Goal: Task Accomplishment & Management: Use online tool/utility

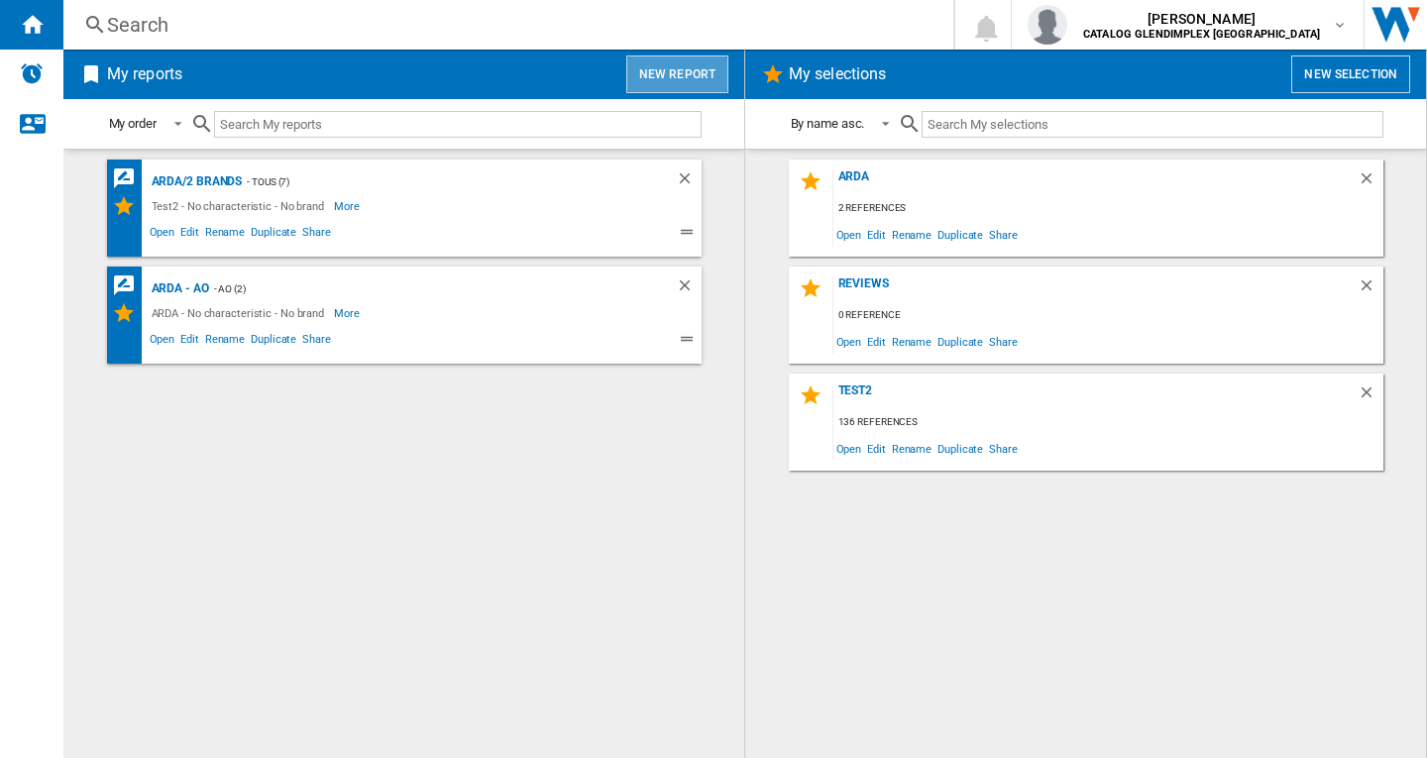
click at [701, 63] on button "New report" at bounding box center [677, 75] width 102 height 38
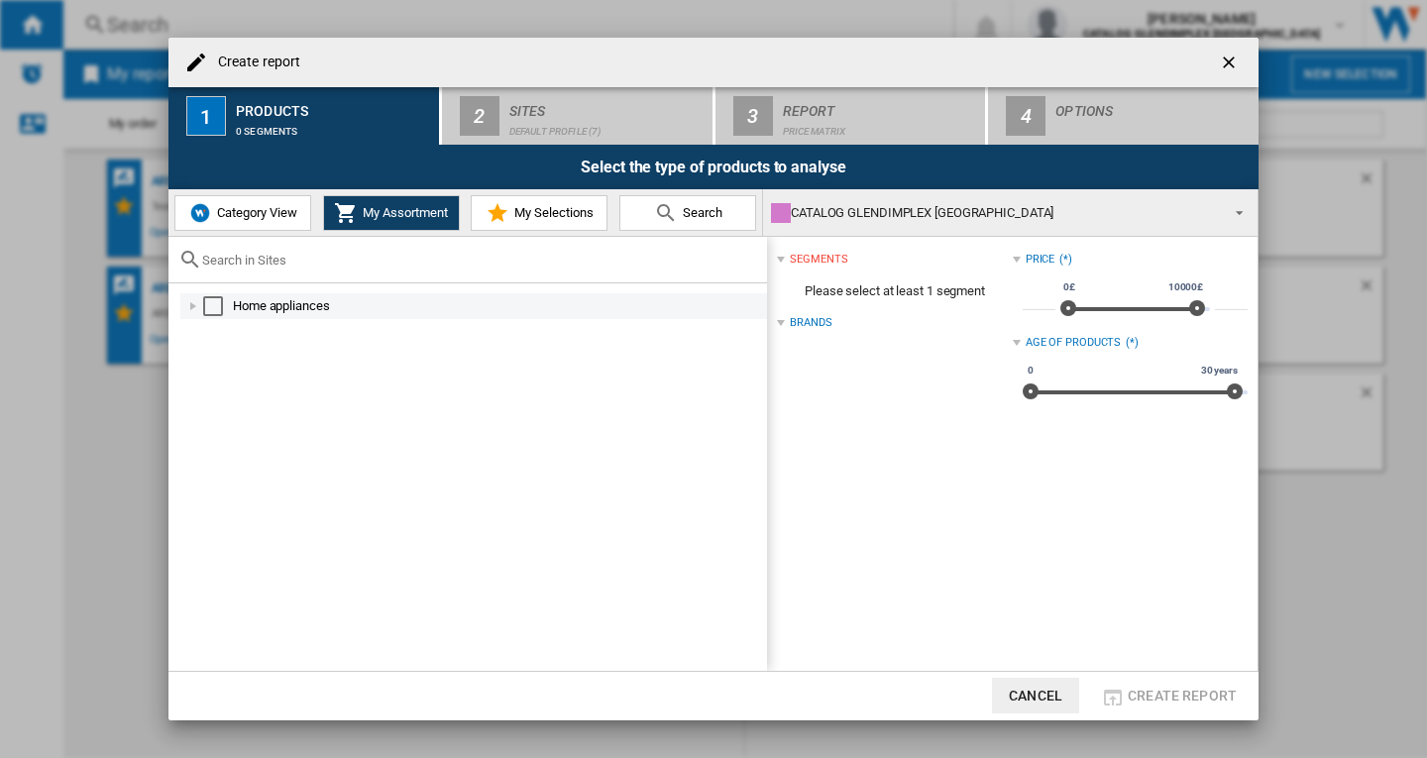
click at [210, 305] on div "Select" at bounding box center [213, 306] width 20 height 20
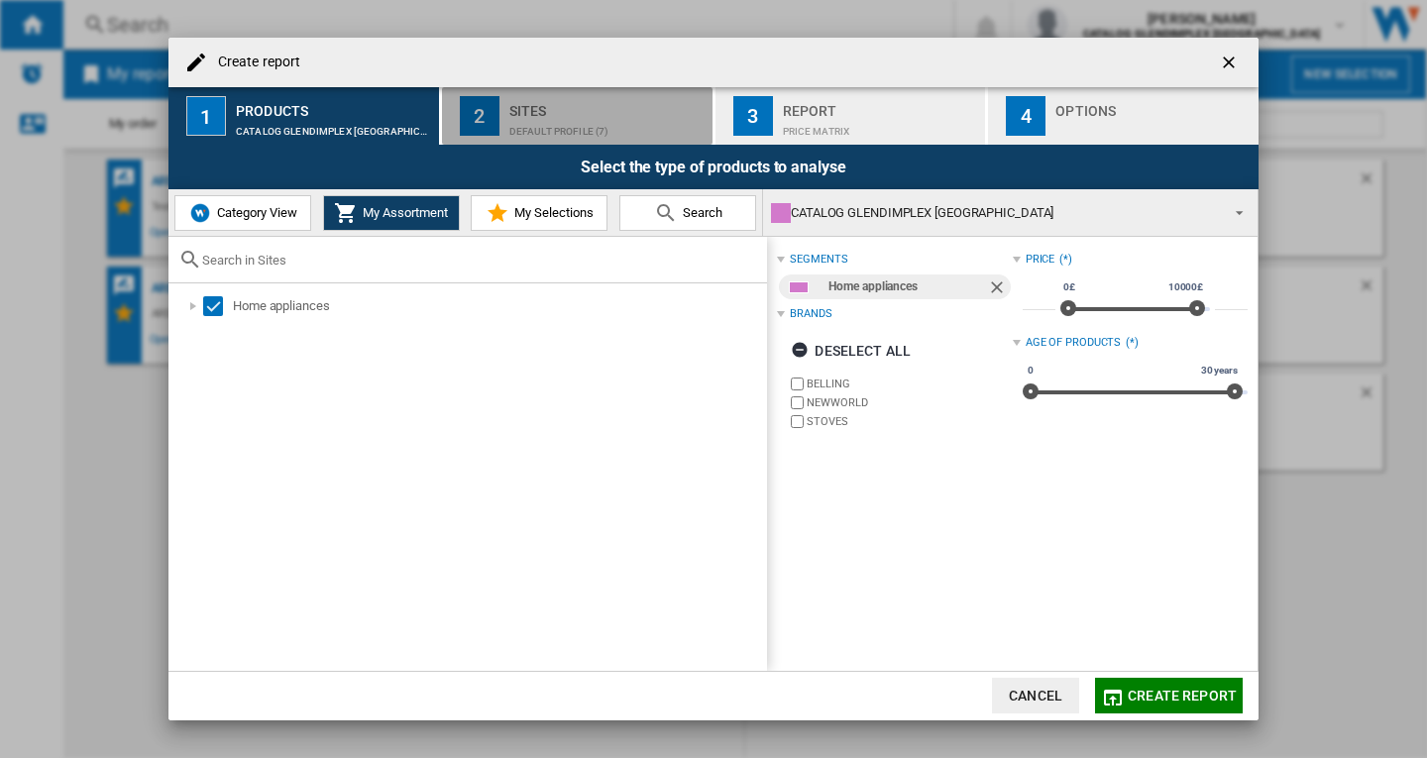
drag, startPoint x: 535, startPoint y: 119, endPoint x: 556, endPoint y: 106, distance: 24.5
click at [537, 120] on div "Default profile (7)" at bounding box center [606, 126] width 195 height 21
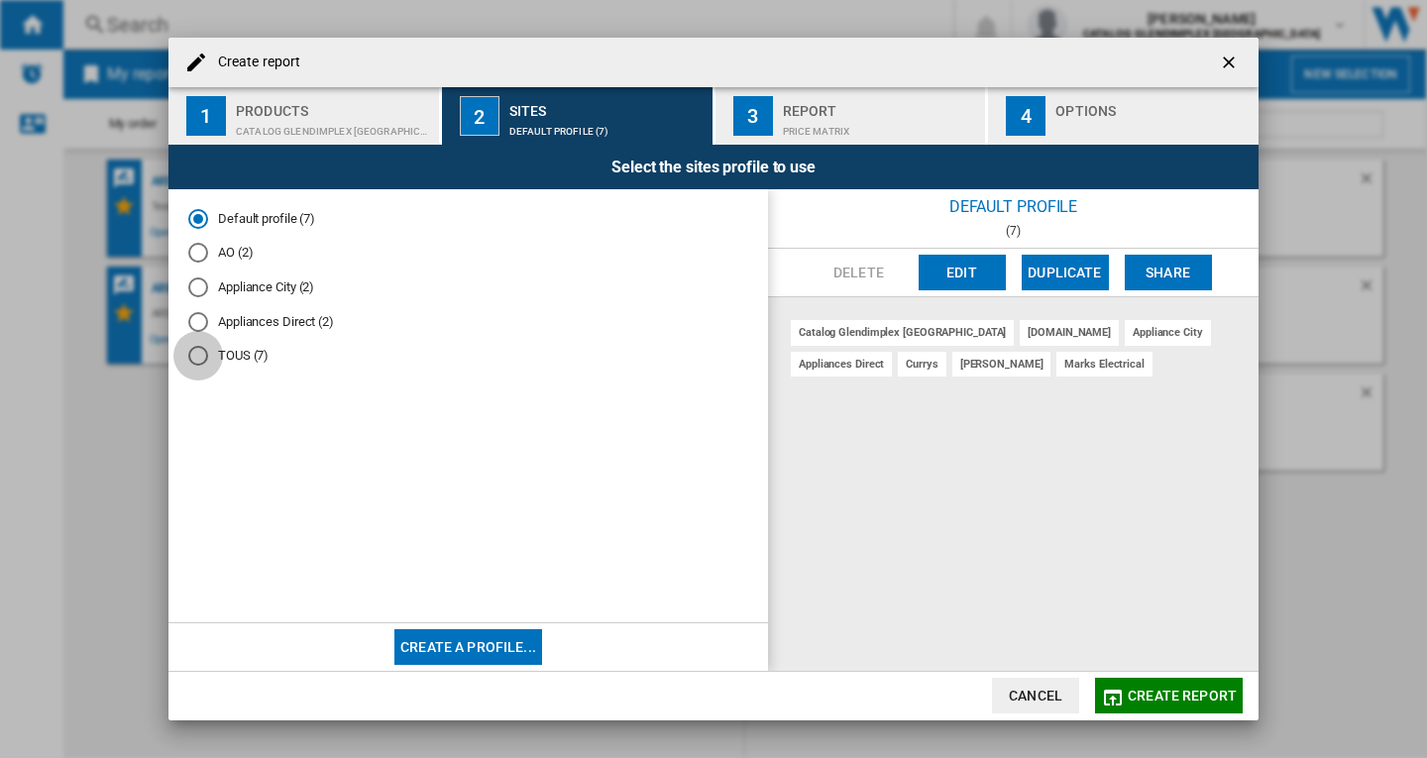
click at [198, 359] on div "TOUS (7)" at bounding box center [198, 356] width 20 height 20
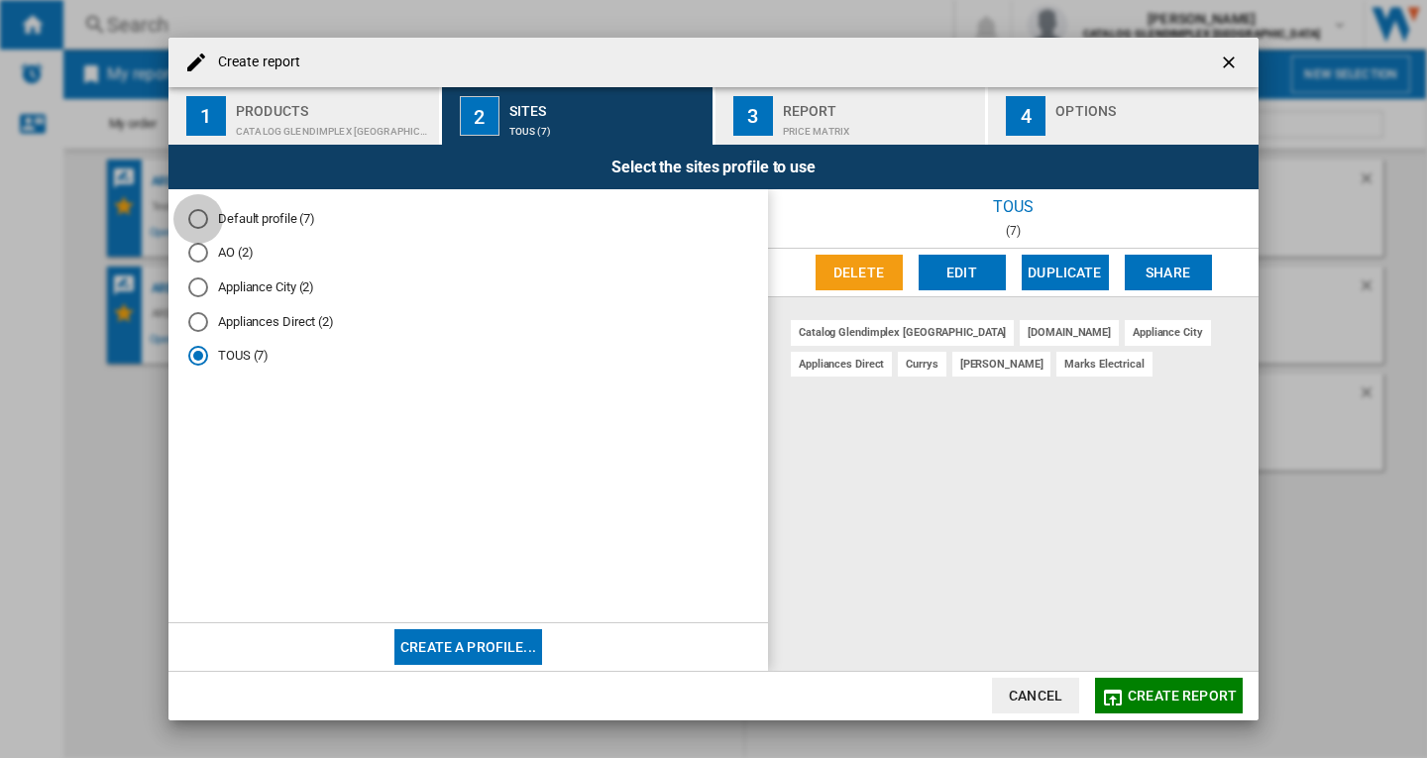
click at [194, 218] on div "Default profile (7)" at bounding box center [198, 219] width 20 height 20
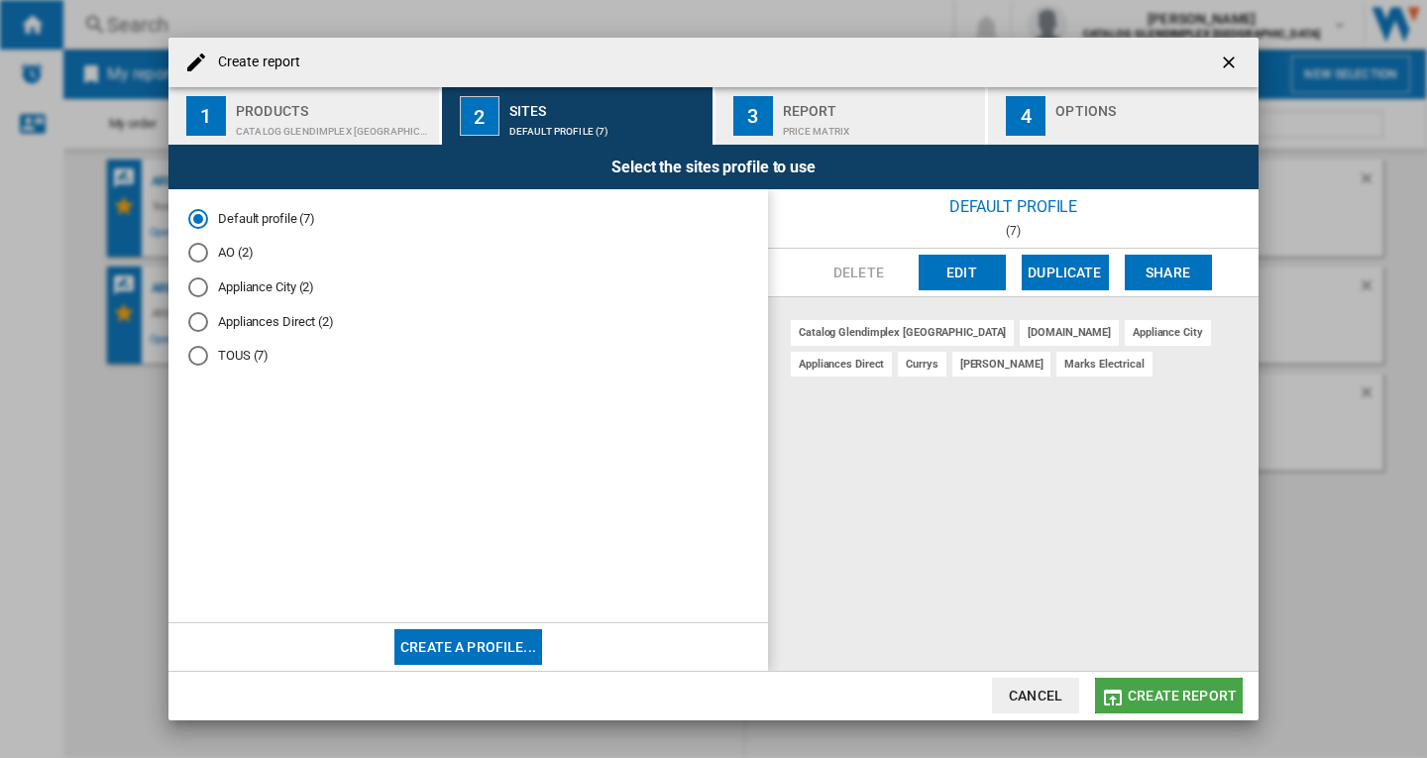
click at [1188, 690] on span "Create report" at bounding box center [1182, 696] width 109 height 16
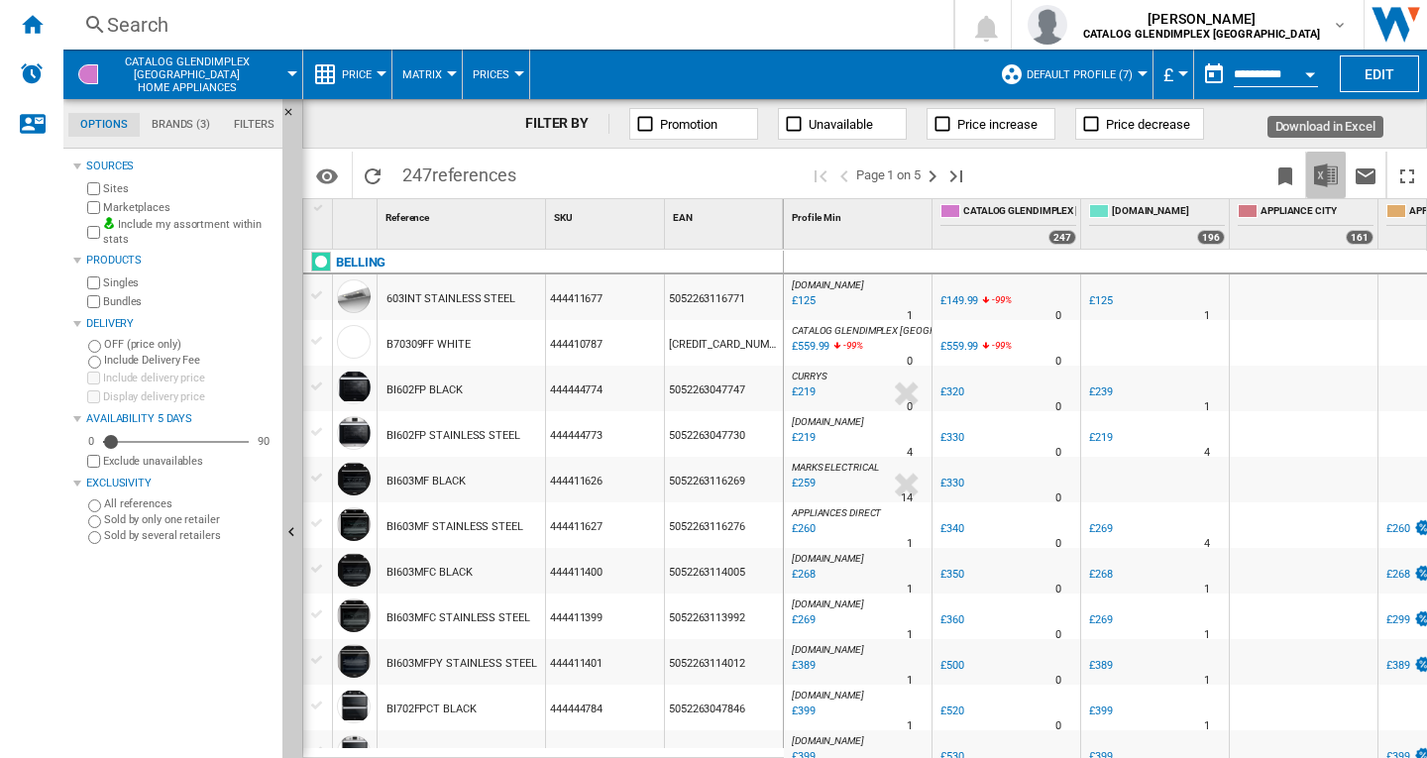
click at [1326, 178] on img "Download in Excel" at bounding box center [1326, 176] width 24 height 24
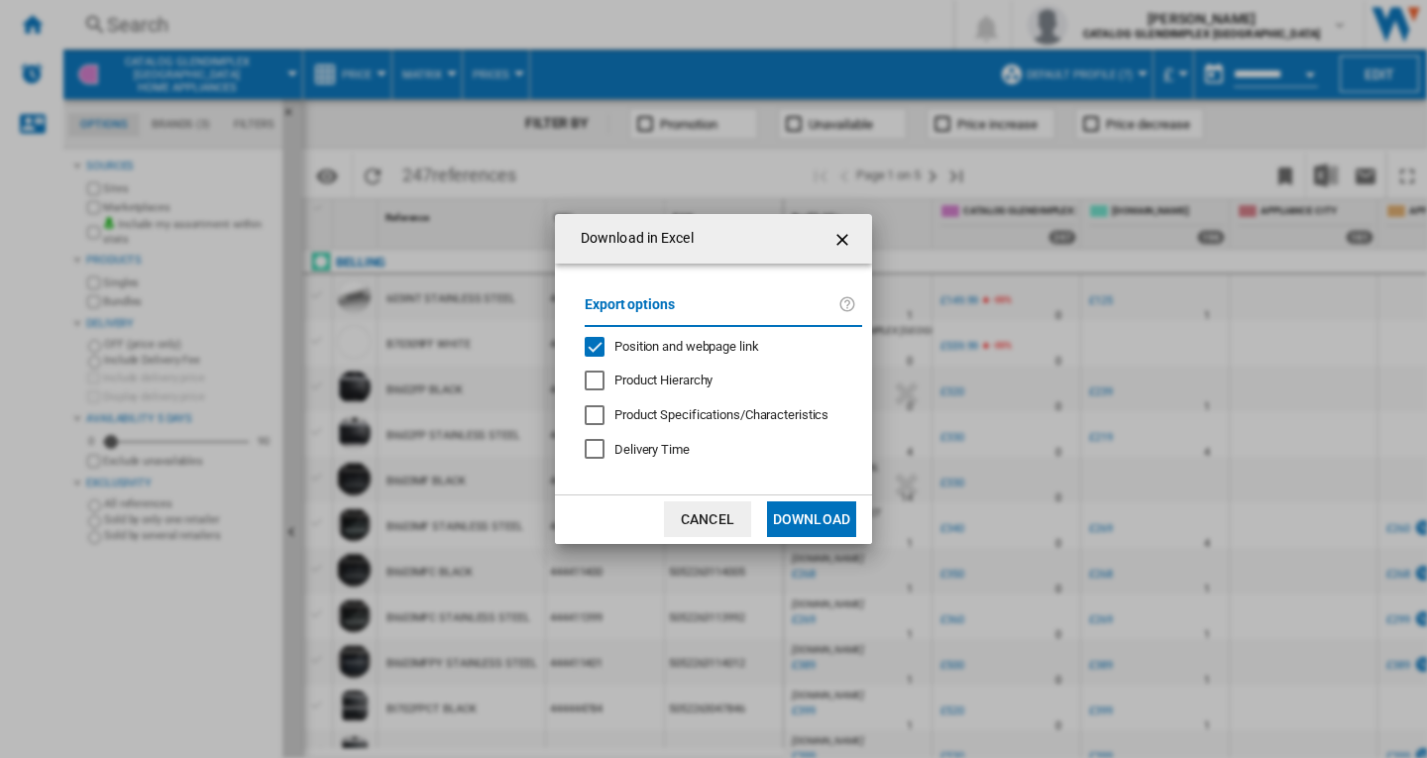
click at [806, 511] on button "Download" at bounding box center [811, 520] width 89 height 36
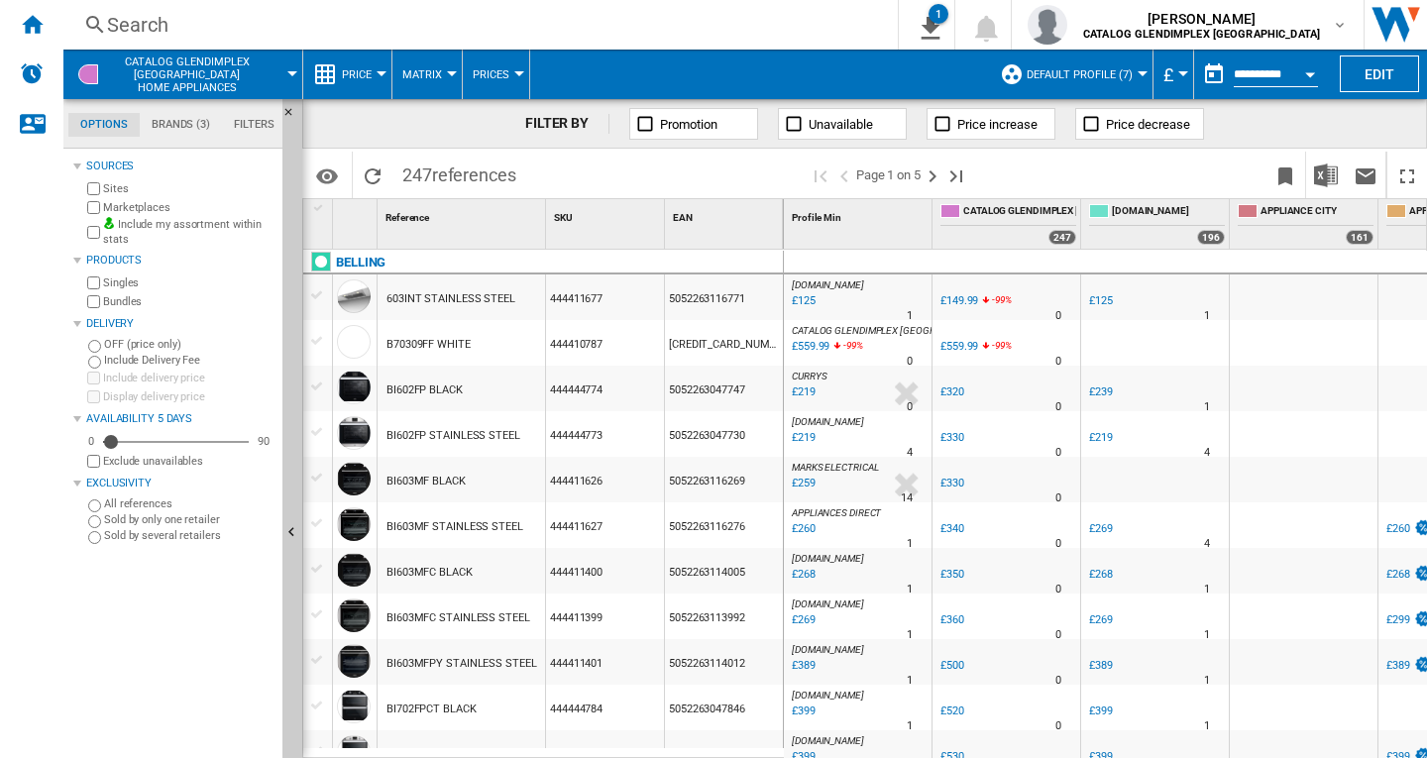
drag, startPoint x: 28, startPoint y: 21, endPoint x: 172, endPoint y: 115, distance: 172.6
click at [28, 22] on ng-md-icon "Home" at bounding box center [32, 24] width 24 height 24
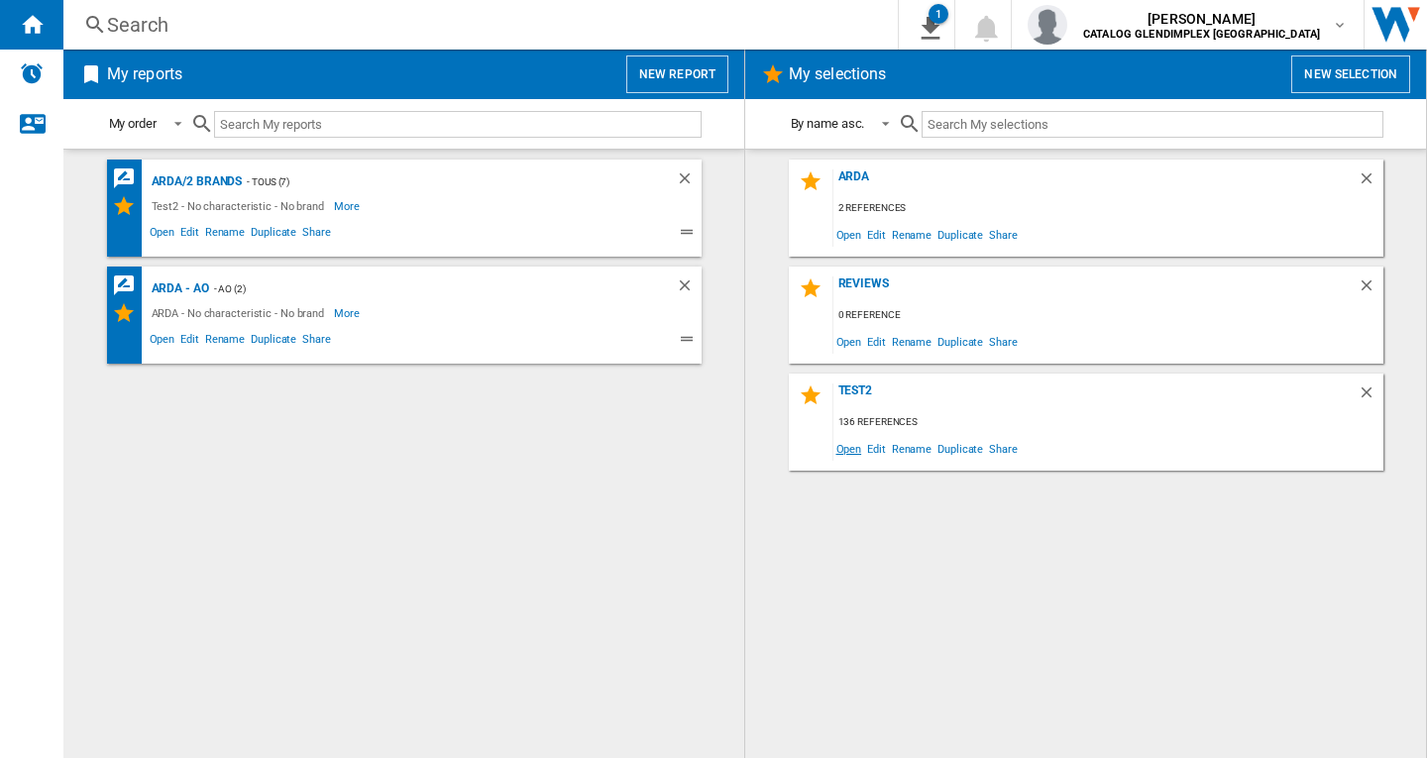
click at [846, 448] on span "Open" at bounding box center [850, 448] width 32 height 27
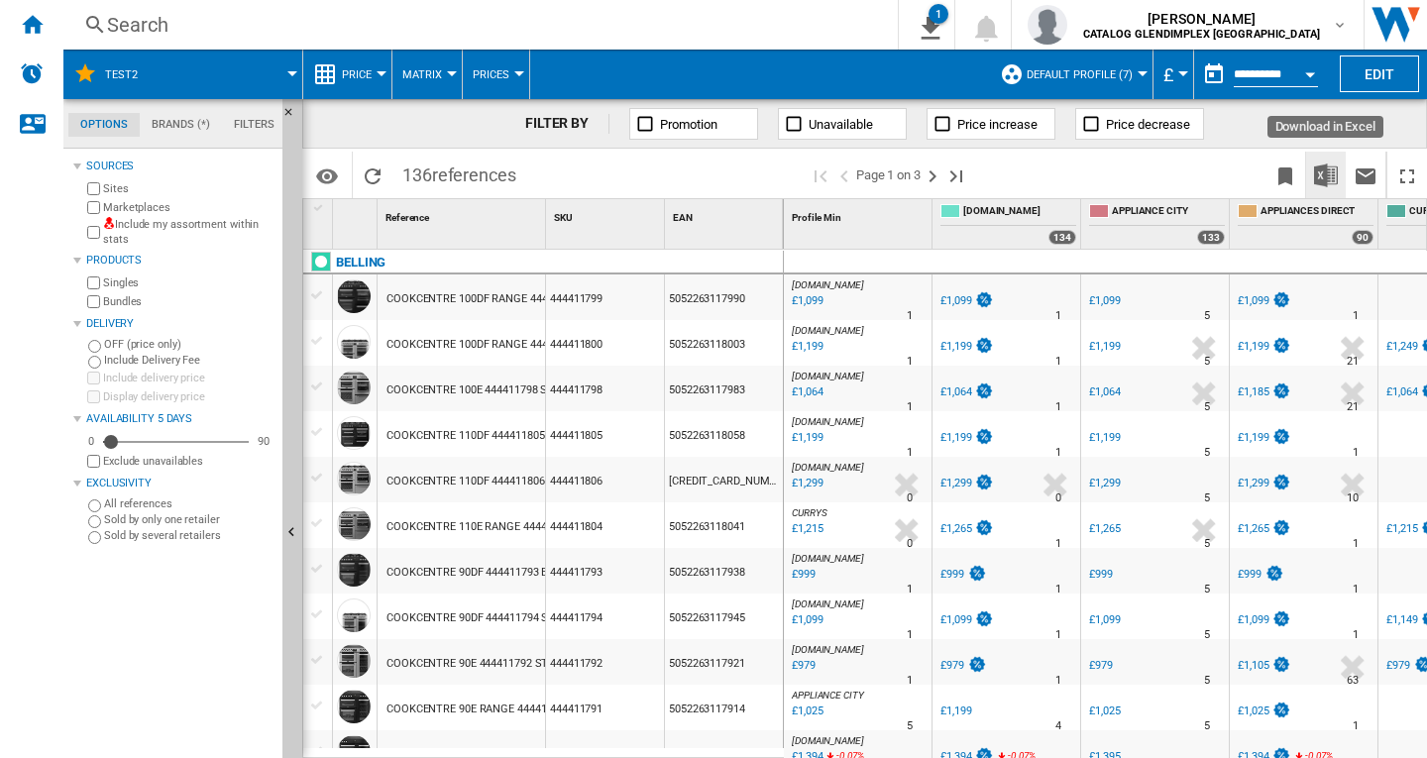
click at [1327, 177] on img "Download in Excel" at bounding box center [1326, 176] width 24 height 24
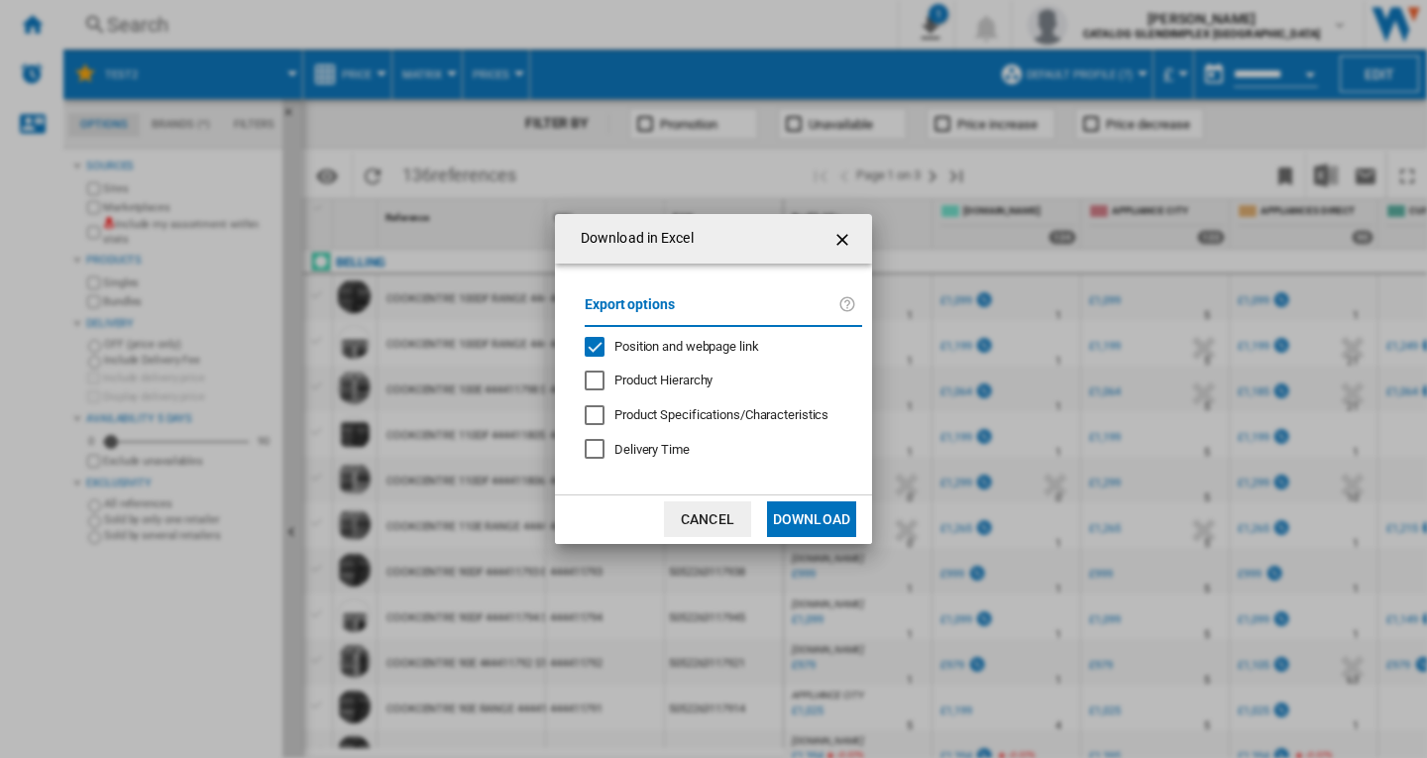
click at [810, 516] on button "Download" at bounding box center [811, 520] width 89 height 36
